Goal: Check status: Check status

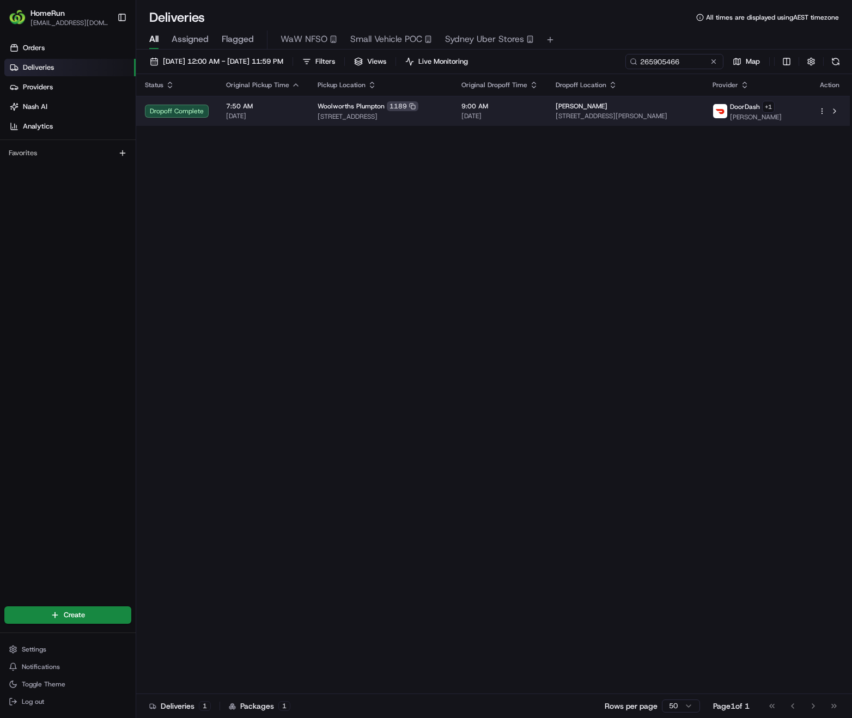
click at [662, 114] on span "[STREET_ADDRESS][PERSON_NAME]" at bounding box center [625, 116] width 139 height 9
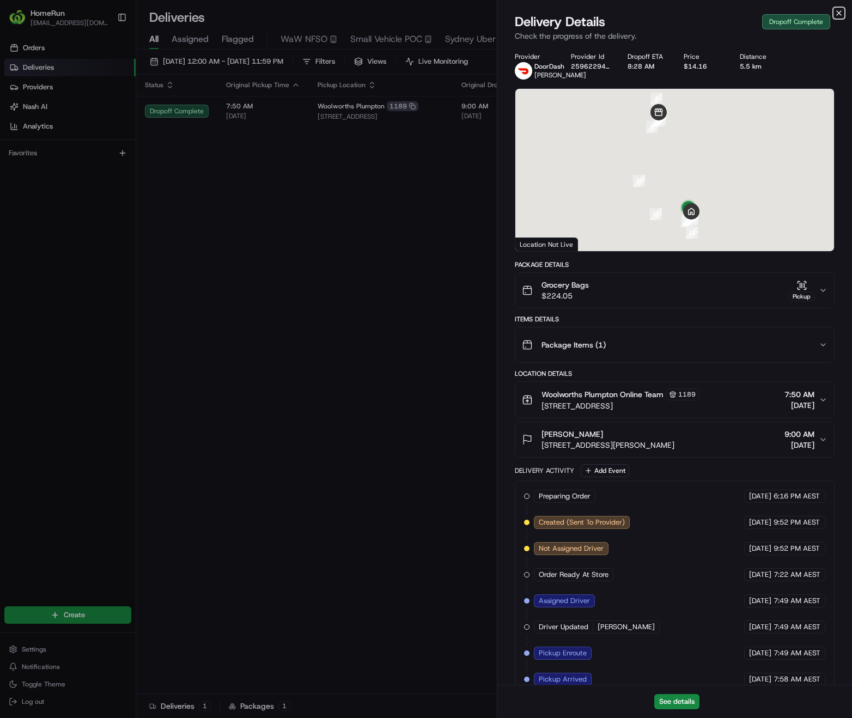
click at [838, 13] on icon "button" at bounding box center [839, 13] width 4 height 4
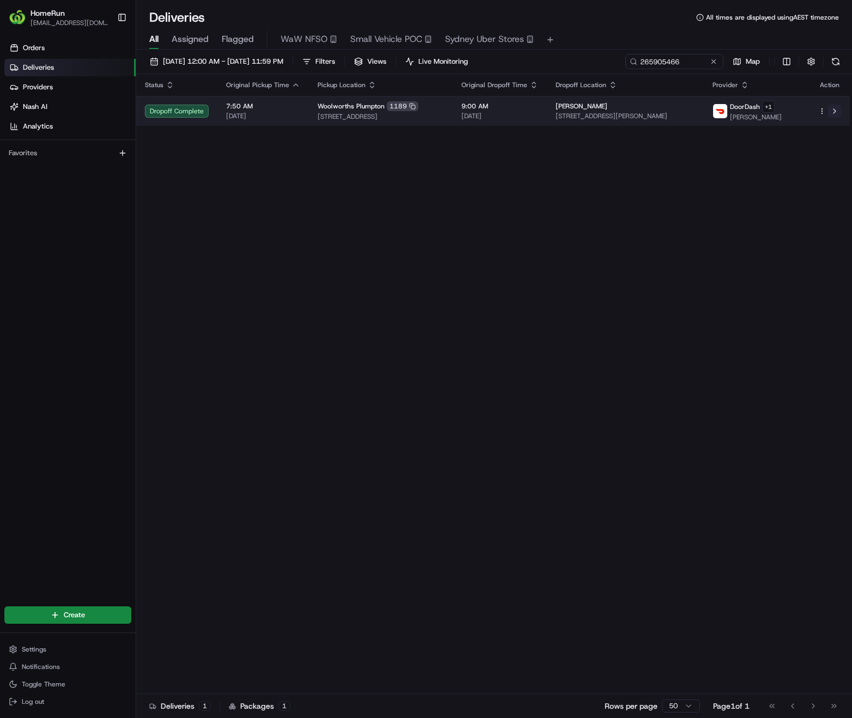
click at [833, 112] on button at bounding box center [834, 111] width 13 height 13
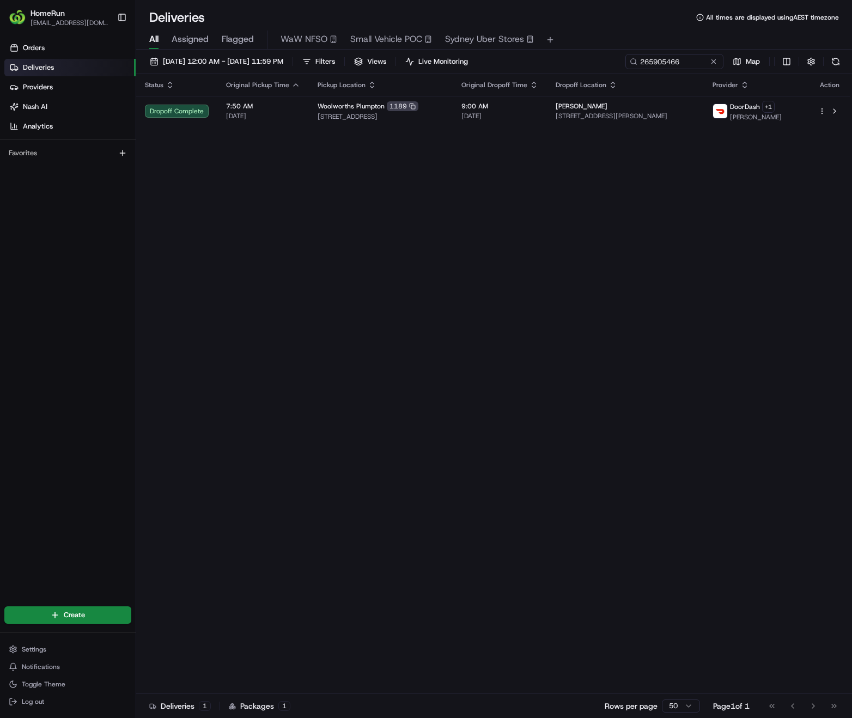
click at [712, 65] on button at bounding box center [713, 61] width 11 height 11
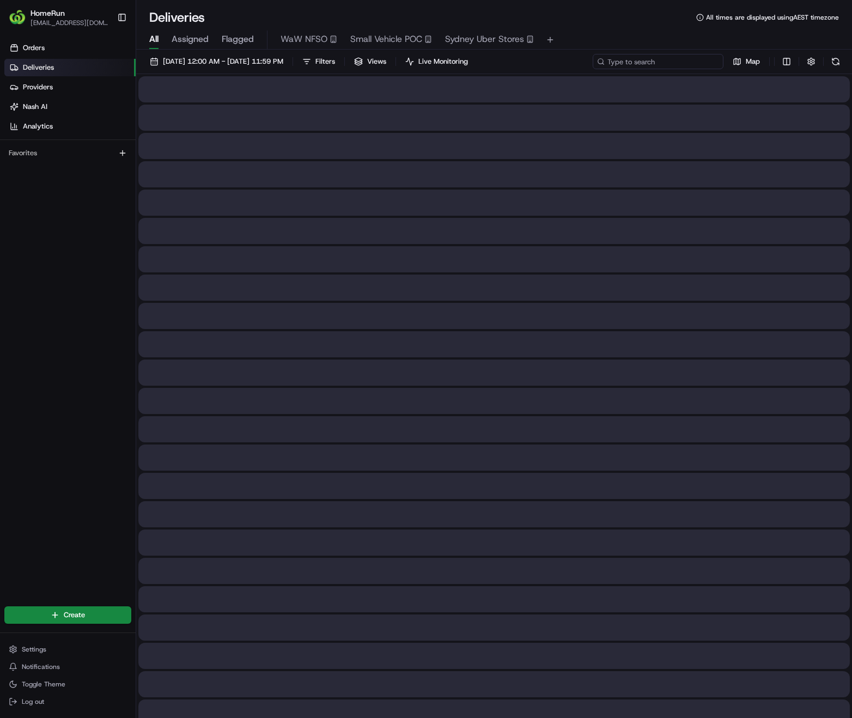
click at [683, 67] on input at bounding box center [658, 61] width 131 height 15
paste input "266022326"
type input "266022326"
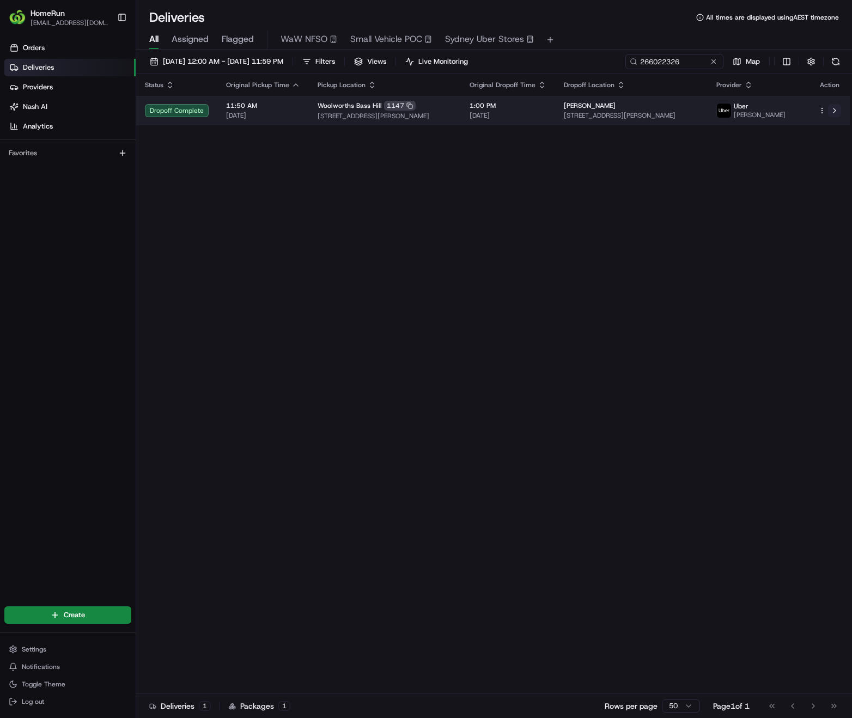
click at [835, 112] on button at bounding box center [834, 110] width 13 height 13
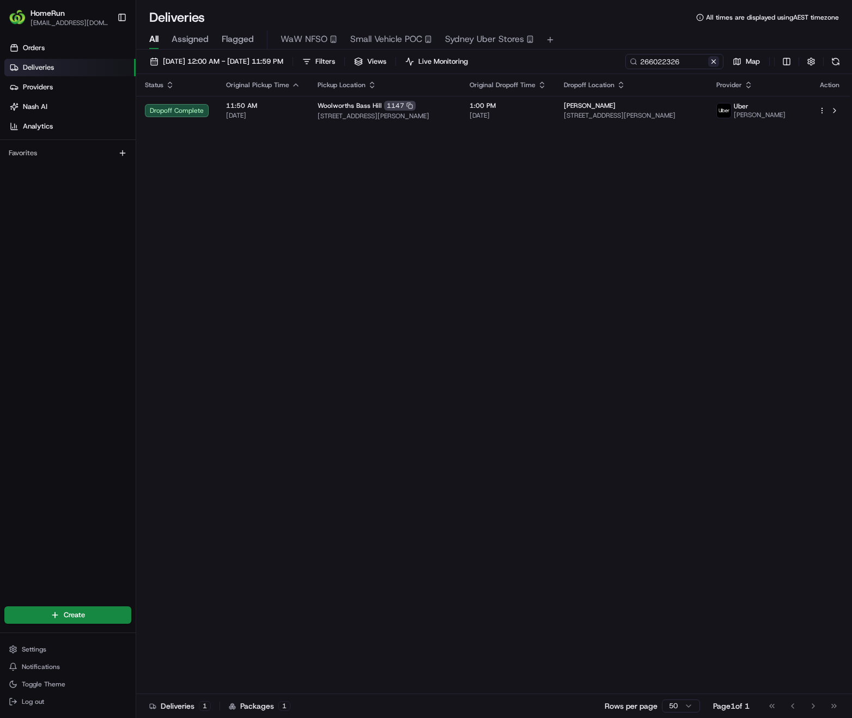
click at [717, 62] on button at bounding box center [713, 61] width 11 height 11
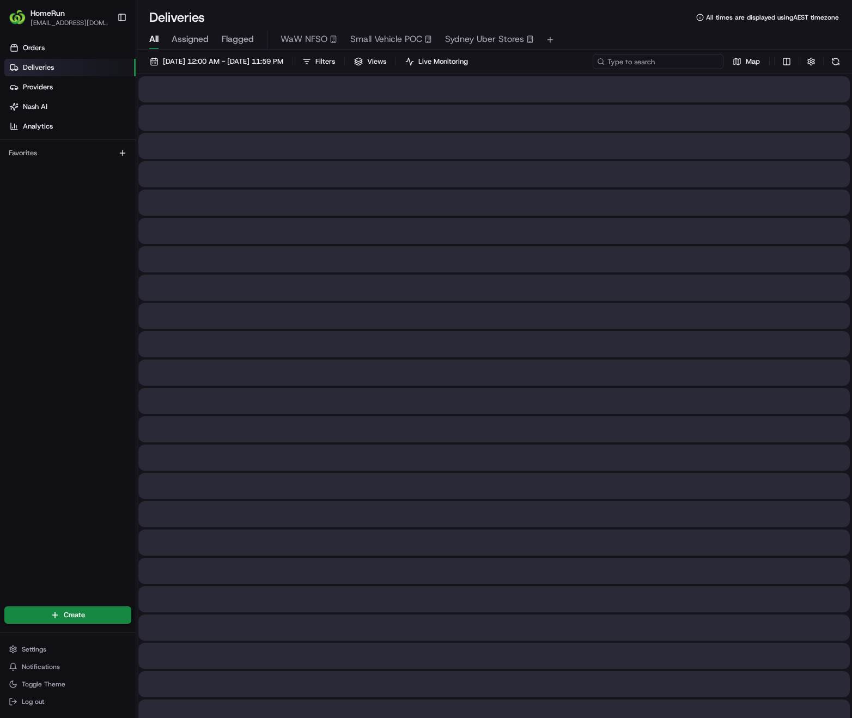
click at [683, 62] on input at bounding box center [658, 61] width 131 height 15
paste input "266015382"
type input "266015382"
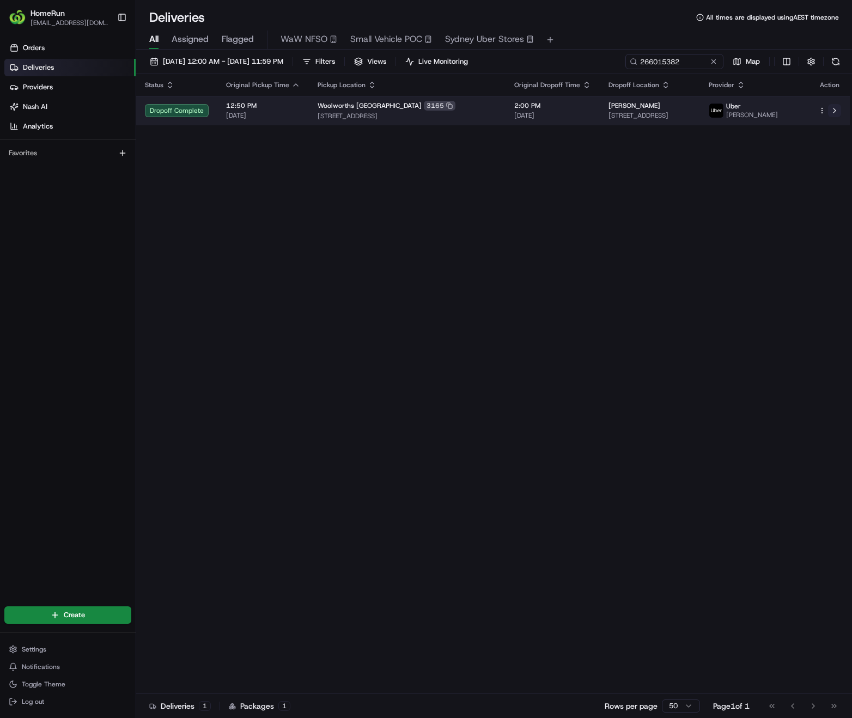
click at [835, 111] on button at bounding box center [834, 110] width 13 height 13
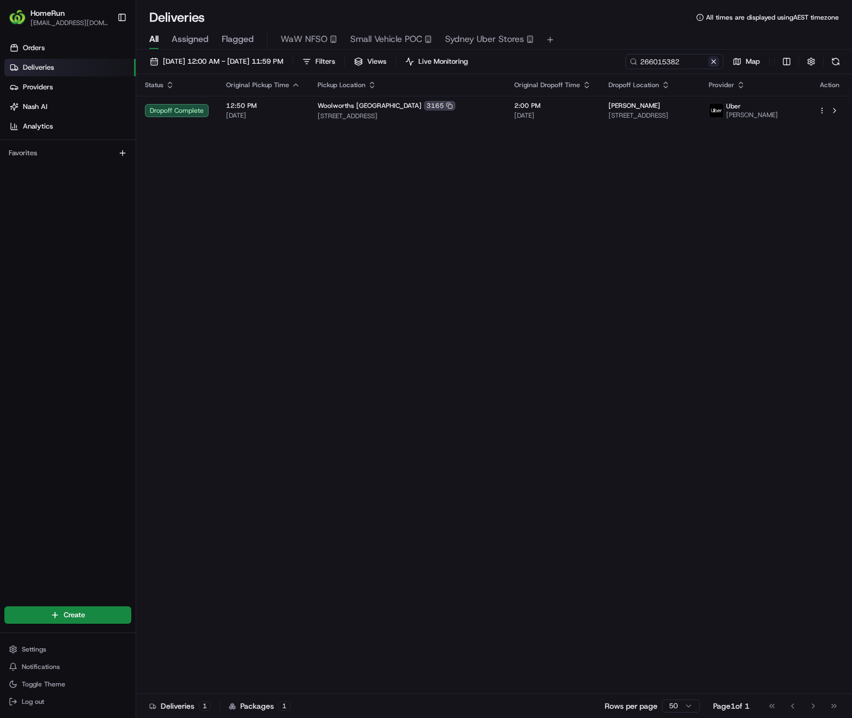
click at [712, 63] on button at bounding box center [713, 61] width 11 height 11
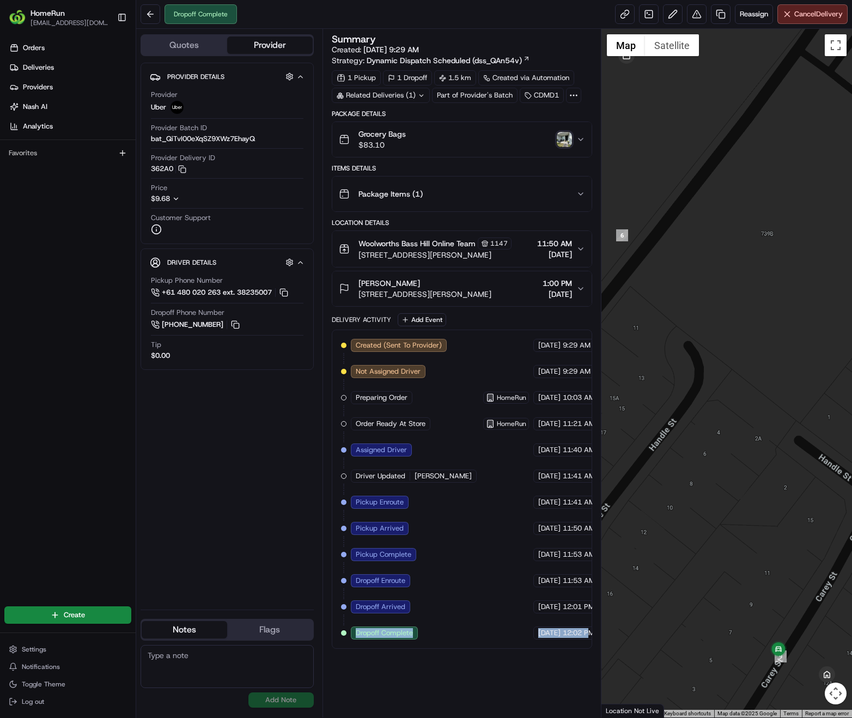
scroll to position [0, 22]
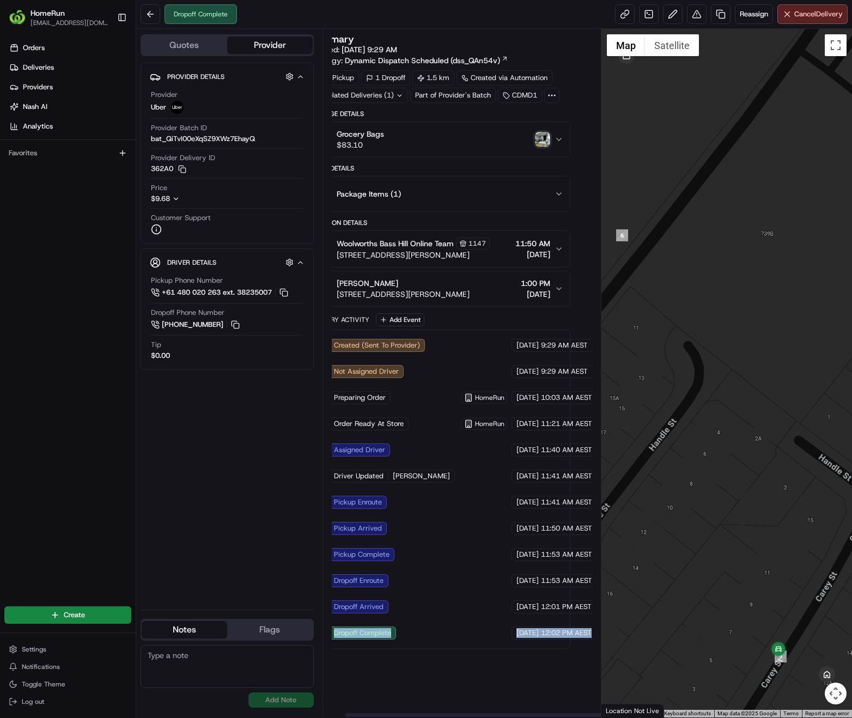
drag, startPoint x: 357, startPoint y: 635, endPoint x: 589, endPoint y: 635, distance: 232.0
click at [561, 635] on div "Created (Sent To Provider) Uber 23/08/2025 9:29 AM AEST Not Assigned Driver Ube…" at bounding box center [440, 489] width 242 height 301
copy div "Dropoff Complete Uber 23/08/2025 12:02 PM AEST"
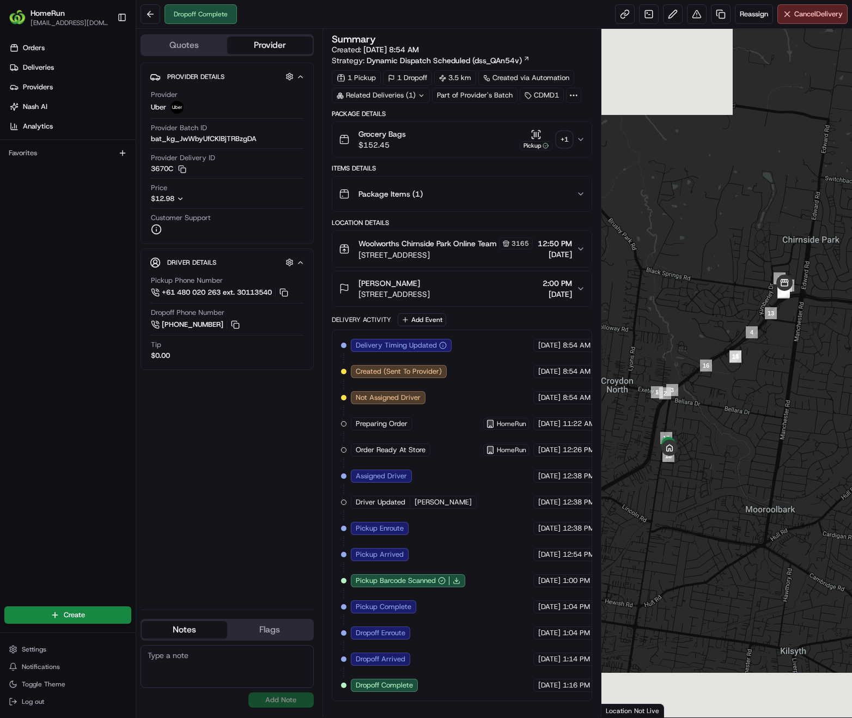
click at [569, 139] on div "+ 1" at bounding box center [564, 139] width 15 height 15
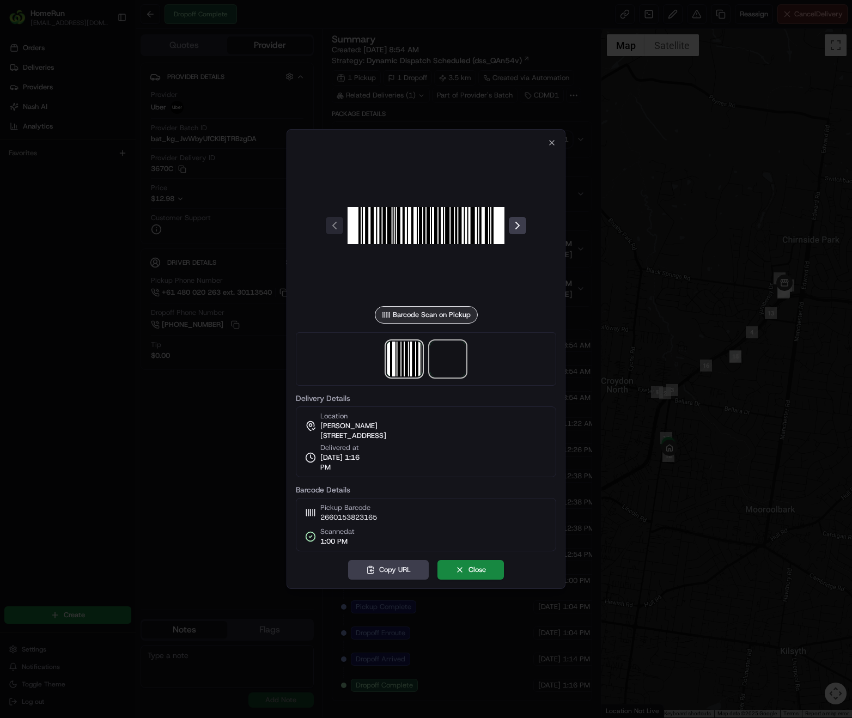
click at [451, 361] on span at bounding box center [447, 359] width 35 height 35
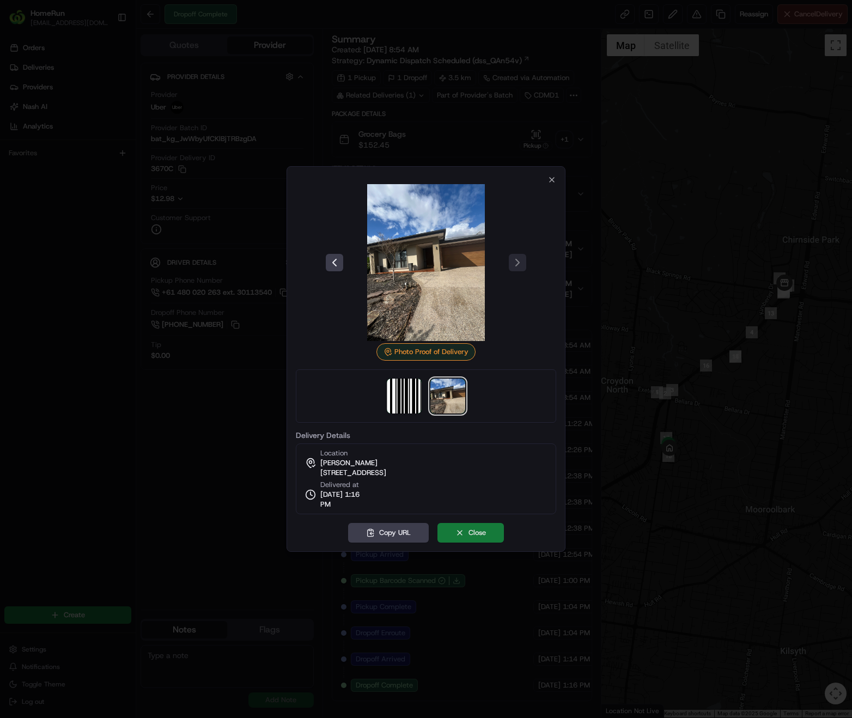
click at [489, 537] on button "Close" at bounding box center [470, 533] width 66 height 20
